Goal: Transaction & Acquisition: Purchase product/service

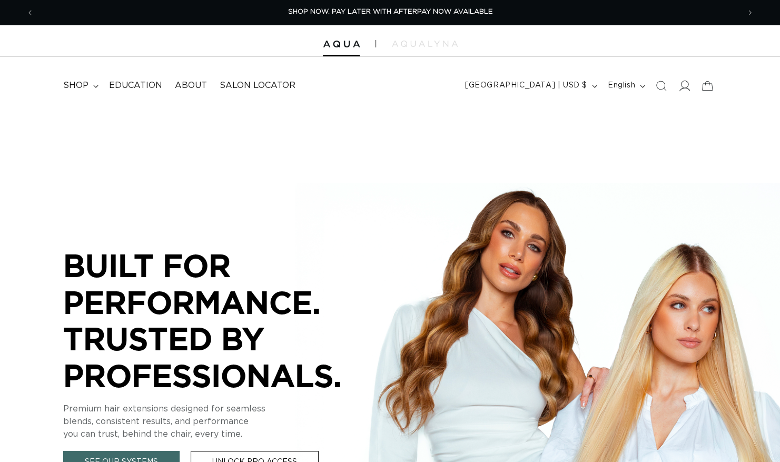
click at [684, 91] on icon at bounding box center [683, 85] width 11 height 11
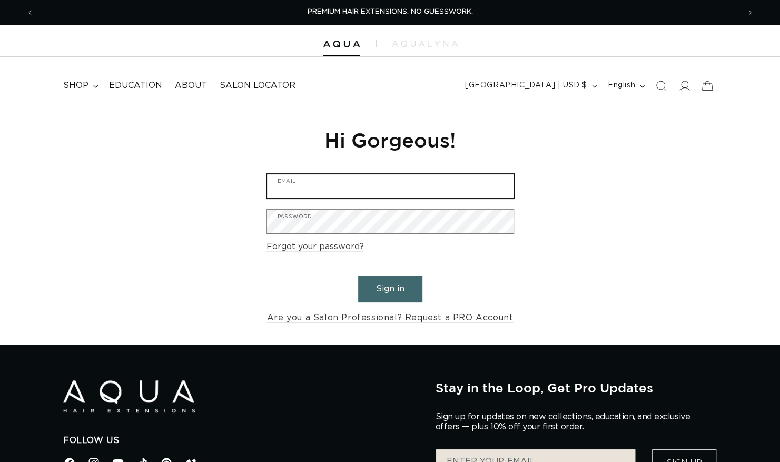
type input "ashleyinc@live.com"
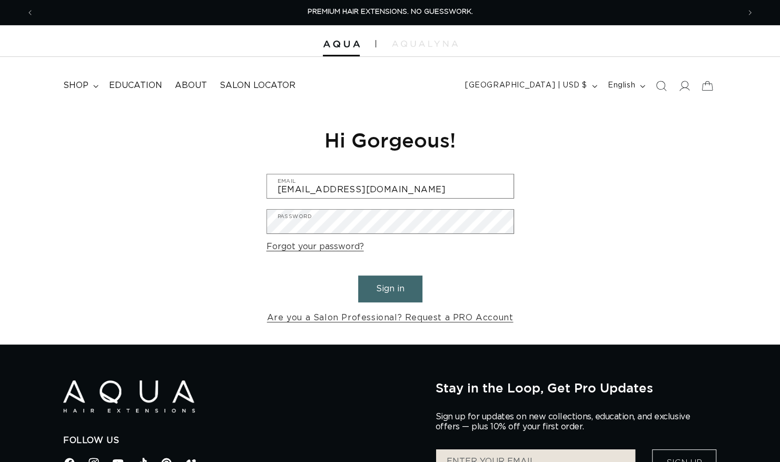
click at [393, 285] on button "Sign in" at bounding box center [390, 288] width 64 height 27
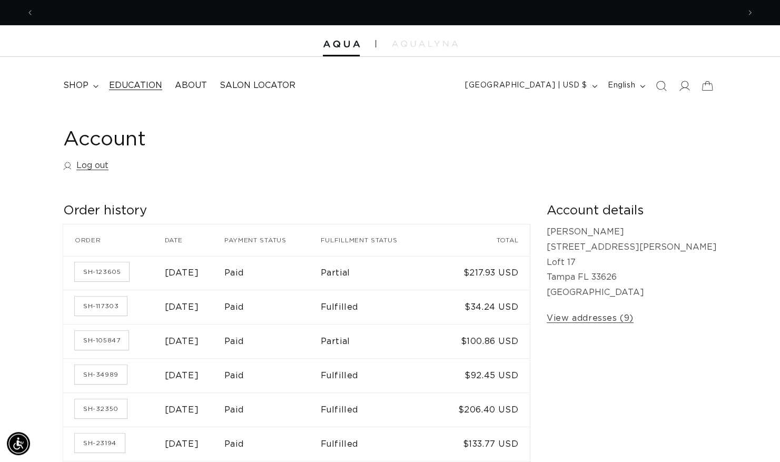
scroll to position [0, 1410]
click at [94, 85] on icon at bounding box center [95, 86] width 5 height 3
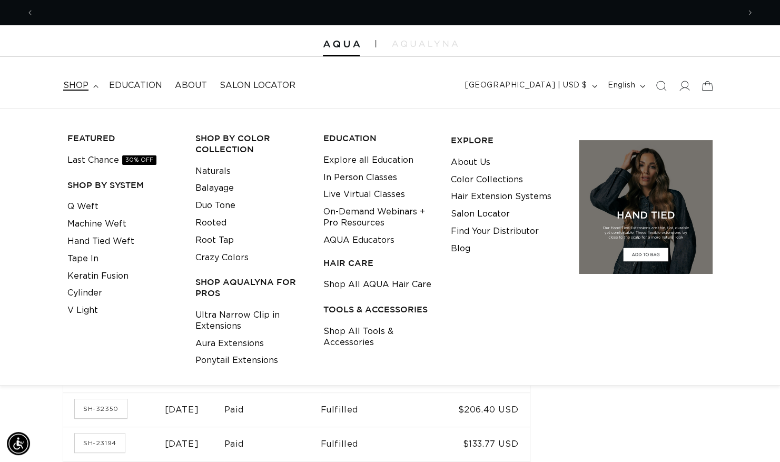
scroll to position [0, 0]
click at [92, 260] on link "Tape In" at bounding box center [82, 258] width 31 height 17
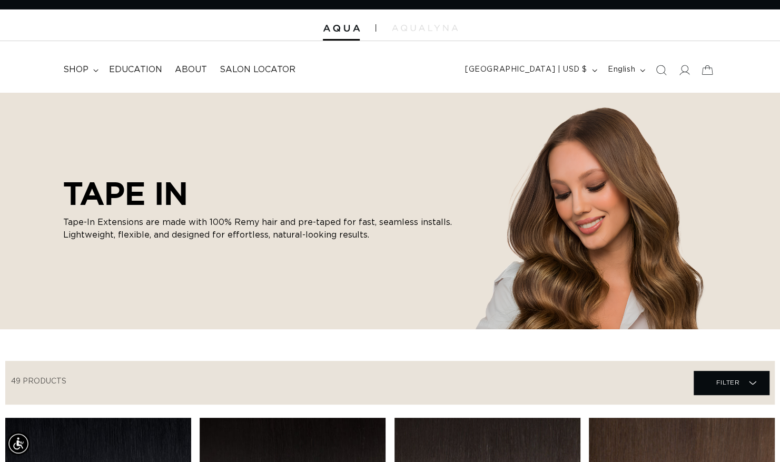
scroll to position [13, 0]
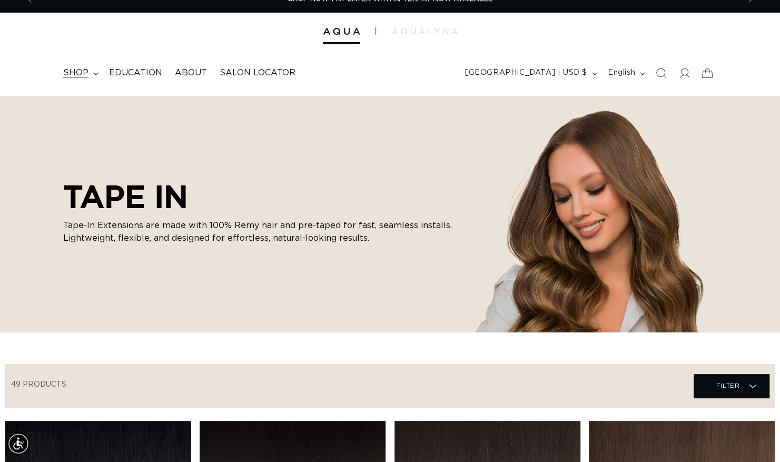
click at [84, 77] on span "shop" at bounding box center [75, 72] width 25 height 11
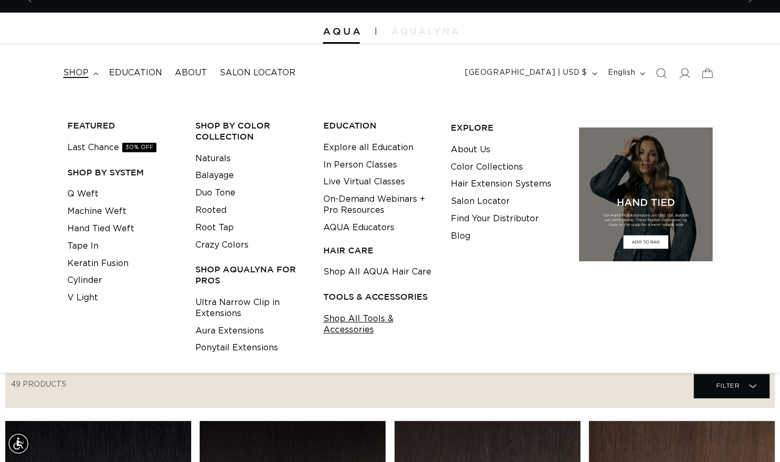
scroll to position [0, 0]
click at [366, 327] on link "Shop All Tools & Accessories" at bounding box center [379, 324] width 112 height 28
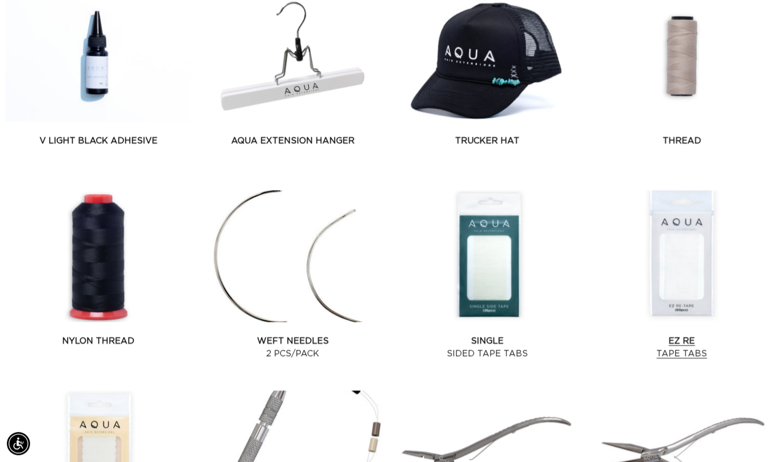
scroll to position [0, 1410]
click at [676, 334] on link "EZ Re Tape Tabs" at bounding box center [682, 346] width 186 height 25
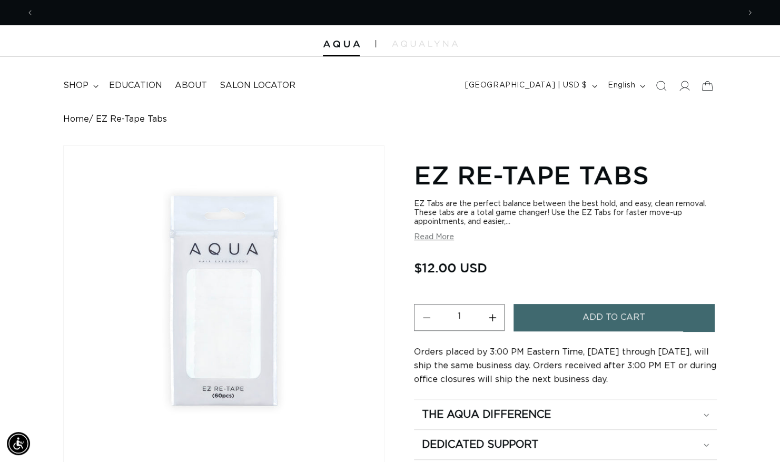
scroll to position [0, 705]
click at [492, 319] on button "Increase quantity for EZ Re-Tape Tabs" at bounding box center [492, 317] width 24 height 27
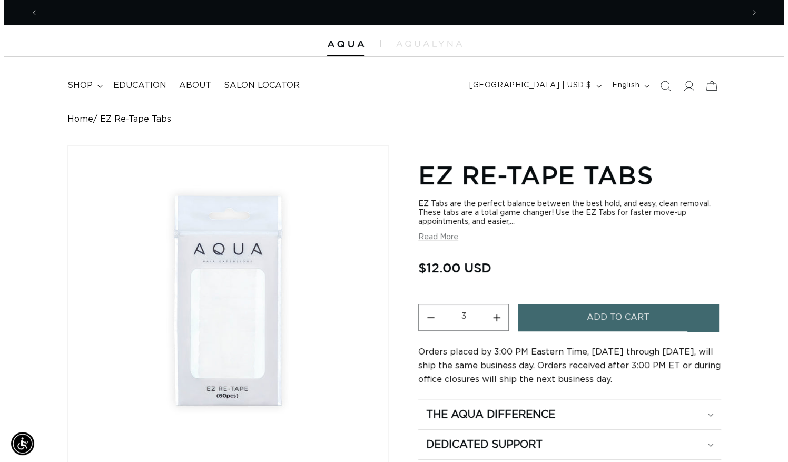
scroll to position [0, 1410]
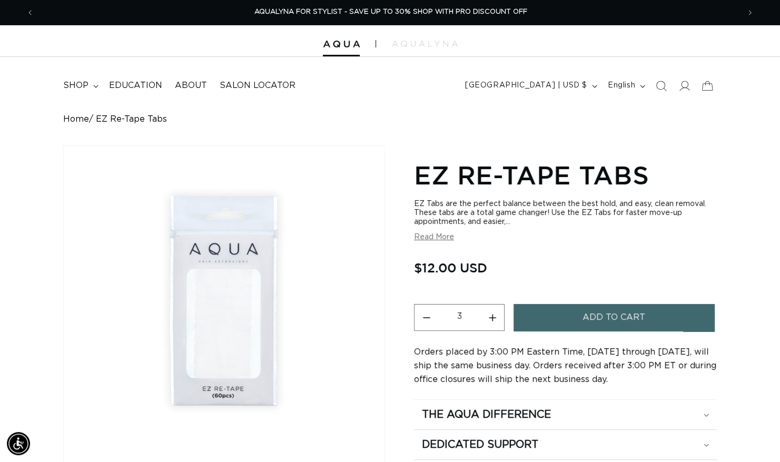
click at [492, 319] on button "Increase quantity for EZ Re-Tape Tabs" at bounding box center [492, 317] width 24 height 27
type input "4"
click at [621, 316] on span "Add to cart" at bounding box center [613, 317] width 63 height 27
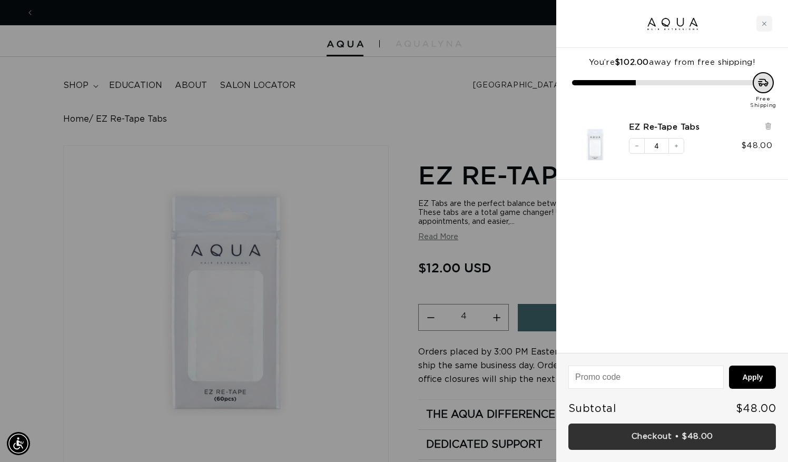
scroll to position [0, 1426]
click at [667, 433] on link "Checkout • $48.00" at bounding box center [671, 436] width 207 height 27
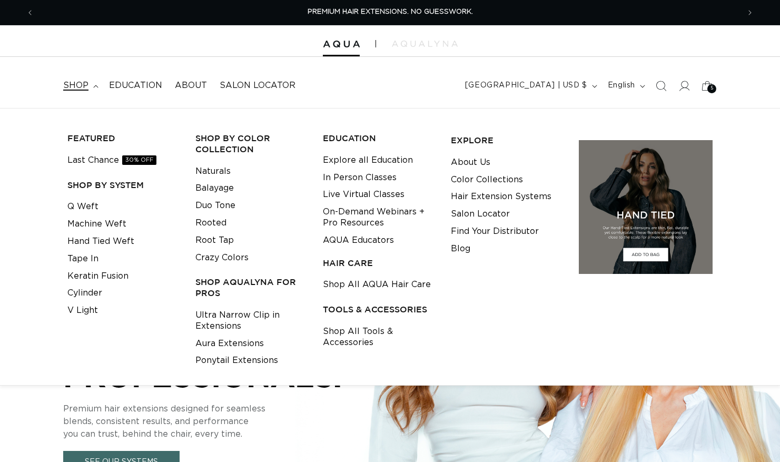
click at [66, 90] on span "shop" at bounding box center [75, 85] width 25 height 11
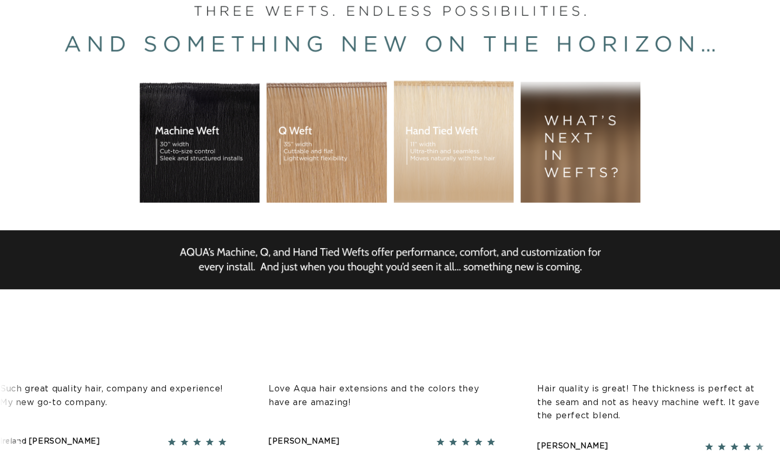
scroll to position [19, 0]
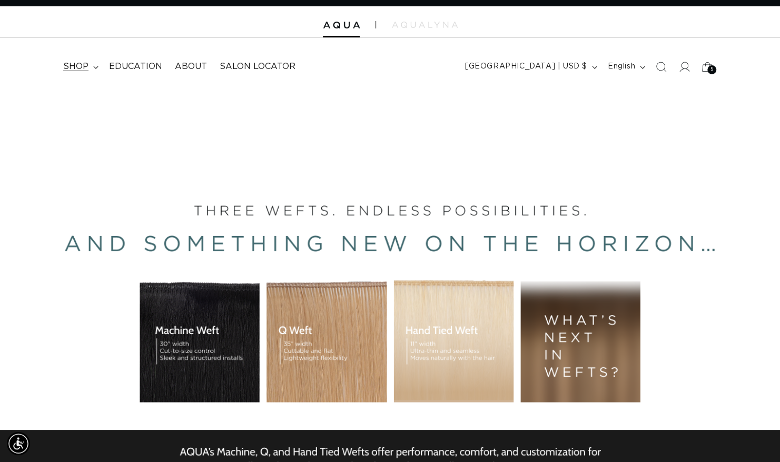
click at [79, 68] on span "shop" at bounding box center [75, 66] width 25 height 11
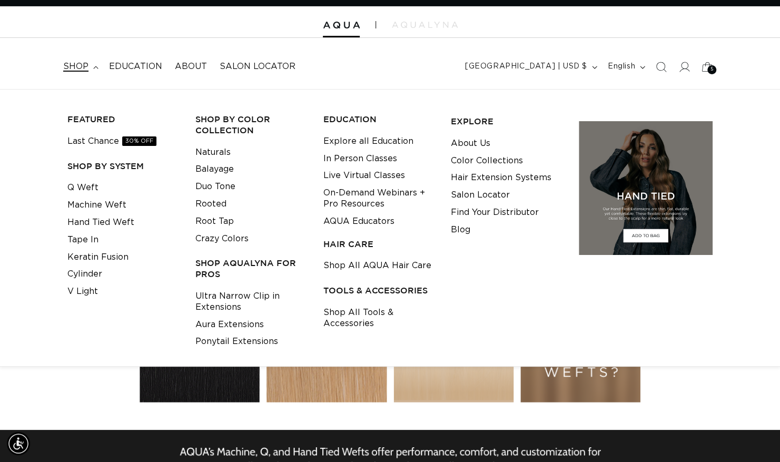
scroll to position [0, 1410]
click at [337, 313] on link "Shop All Tools & Accessories" at bounding box center [379, 318] width 112 height 28
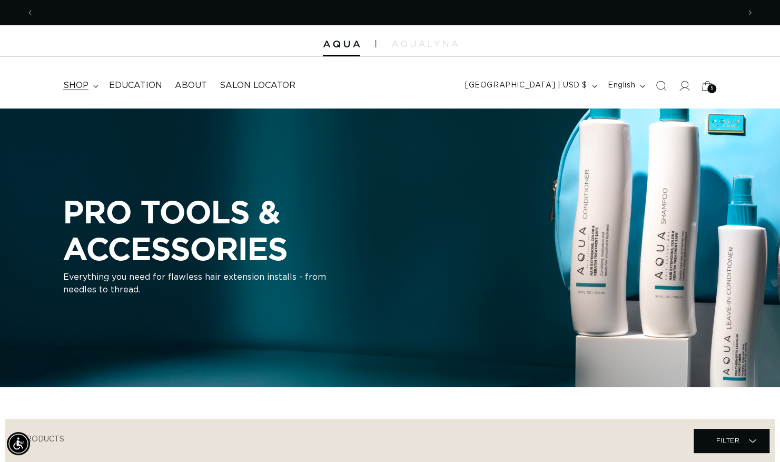
scroll to position [0, 705]
click at [77, 84] on span "shop" at bounding box center [75, 85] width 25 height 11
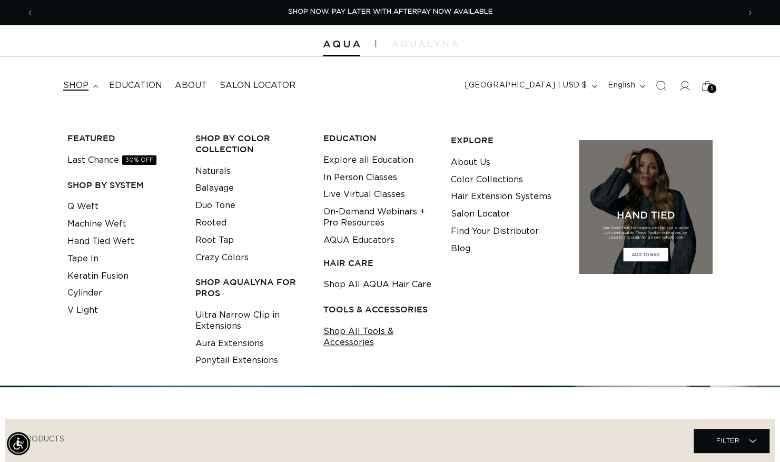
click at [345, 341] on link "Shop All Tools & Accessories" at bounding box center [379, 337] width 112 height 28
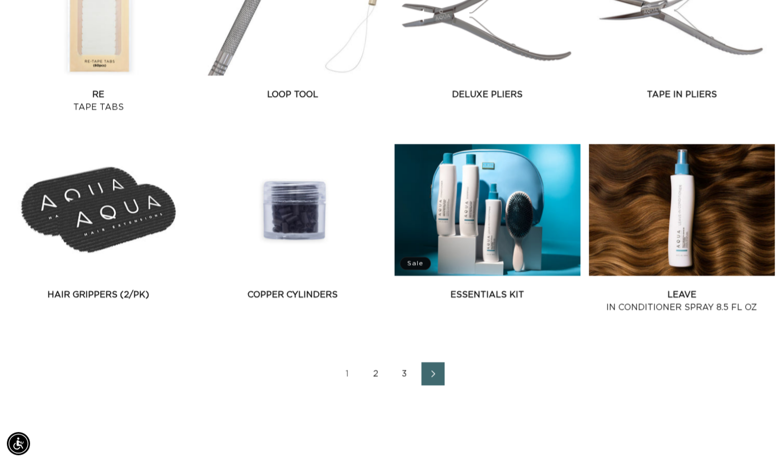
click at [431, 375] on icon "Next page" at bounding box center [434, 373] width 14 height 7
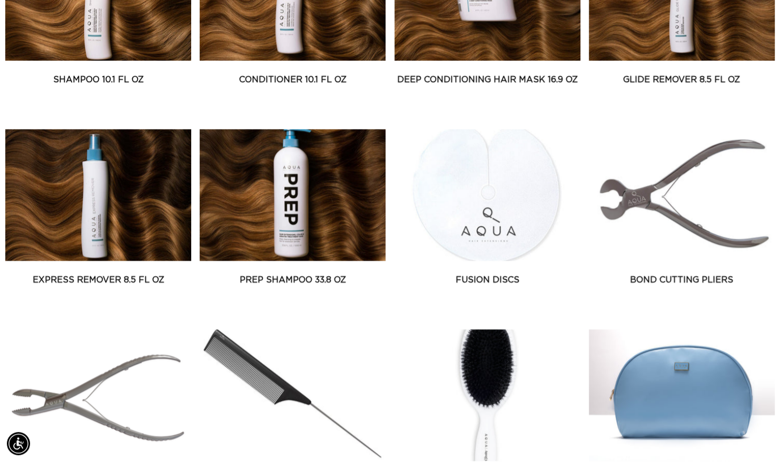
scroll to position [0, 1410]
click at [107, 273] on link "Express Remover 8.5 fl oz" at bounding box center [98, 279] width 186 height 13
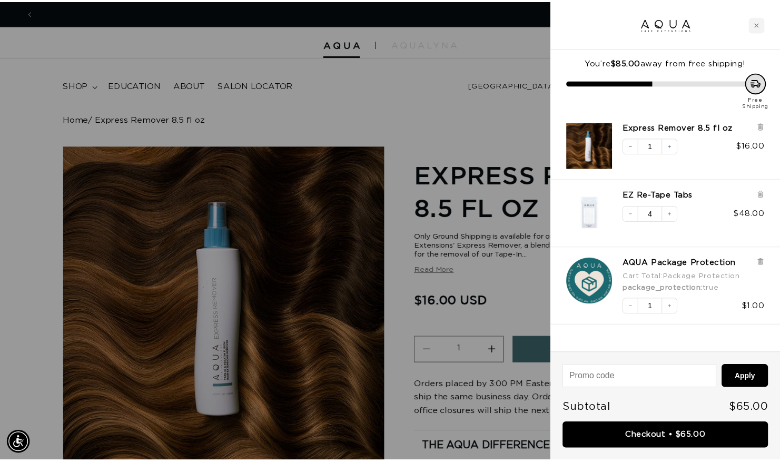
scroll to position [0, 713]
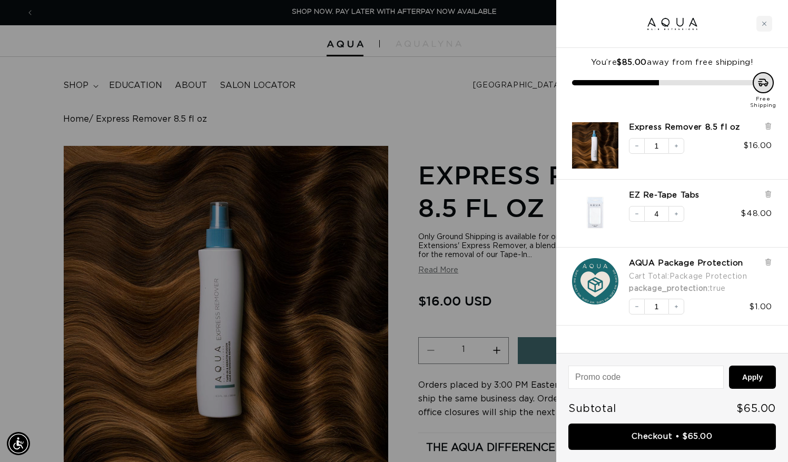
click at [24, 131] on div at bounding box center [394, 231] width 788 height 462
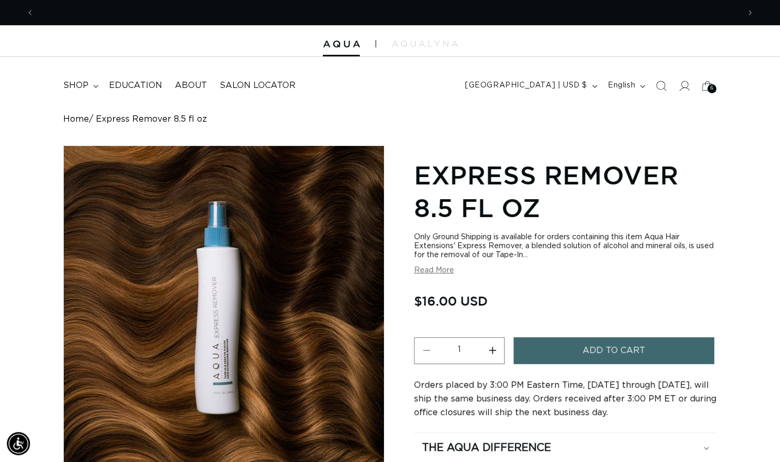
scroll to position [0, 0]
click at [339, 44] on img at bounding box center [341, 44] width 37 height 7
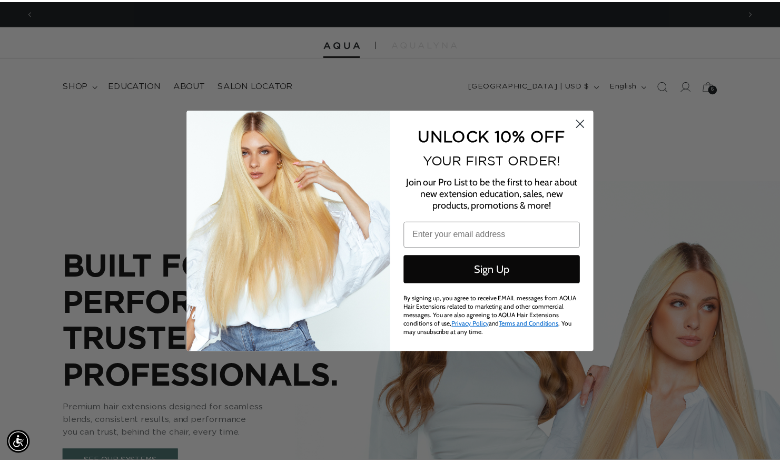
scroll to position [0, 1426]
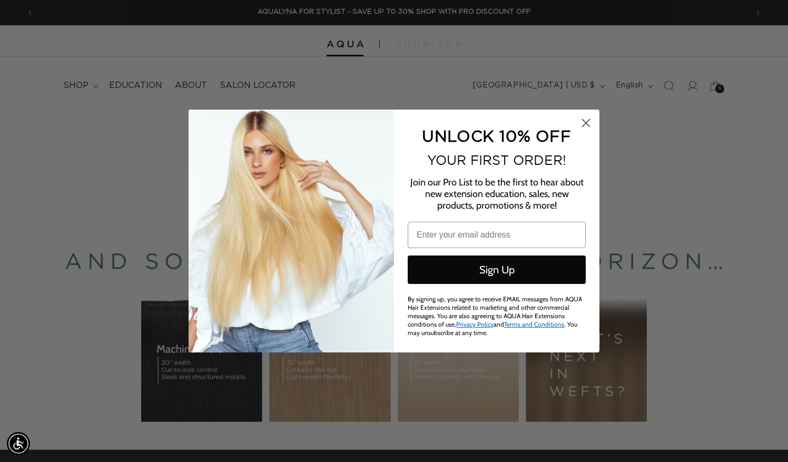
click at [589, 124] on circle "Close dialog" at bounding box center [585, 122] width 17 height 17
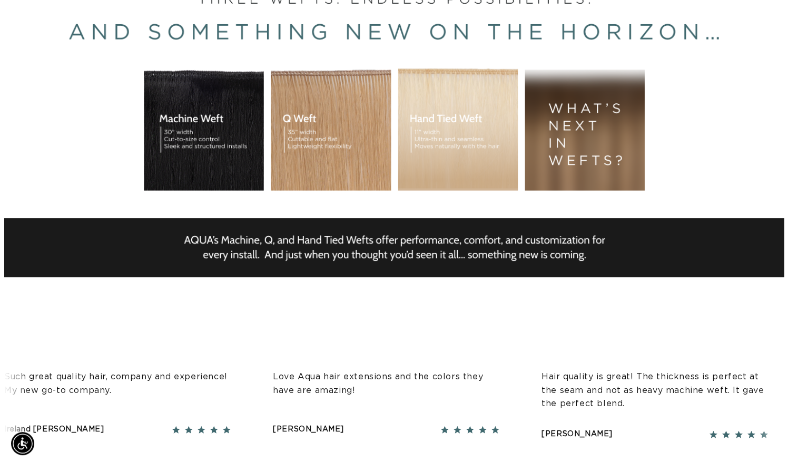
scroll to position [0, 0]
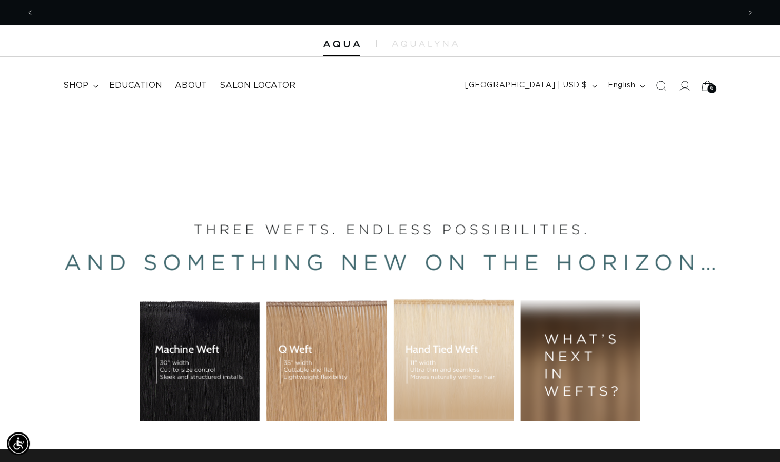
click at [713, 90] on span "6" at bounding box center [711, 88] width 3 height 9
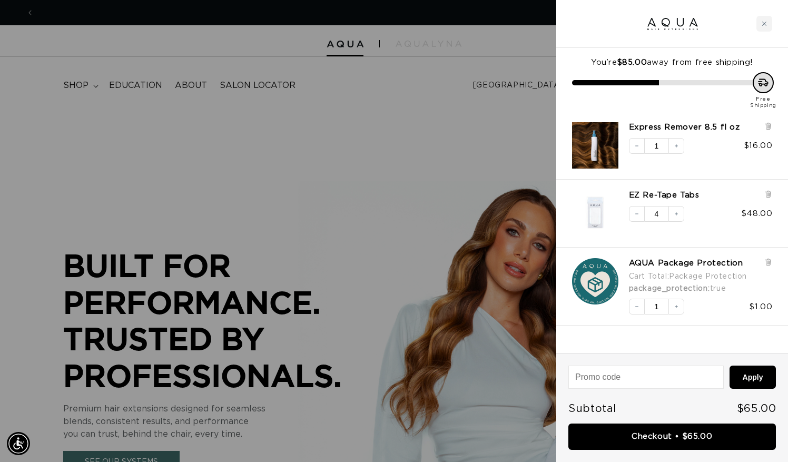
scroll to position [0, 1426]
click at [635, 214] on icon "Decrease quantity" at bounding box center [636, 214] width 6 height 6
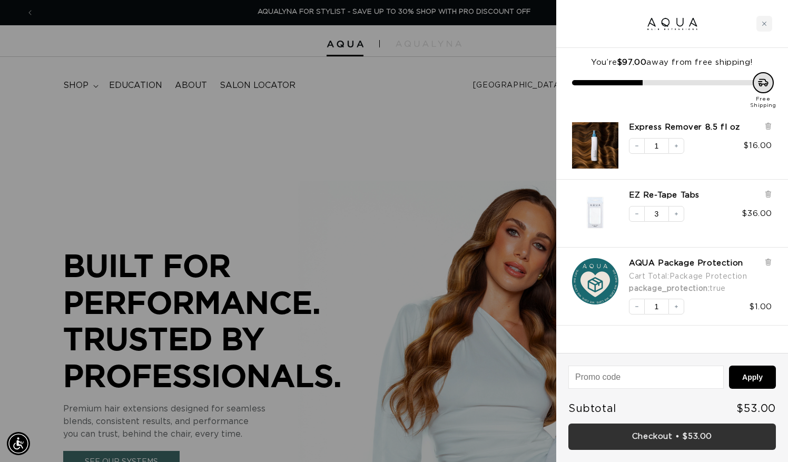
click at [705, 447] on link "Checkout • $53.00" at bounding box center [671, 436] width 207 height 27
